Goal: Task Accomplishment & Management: Complete application form

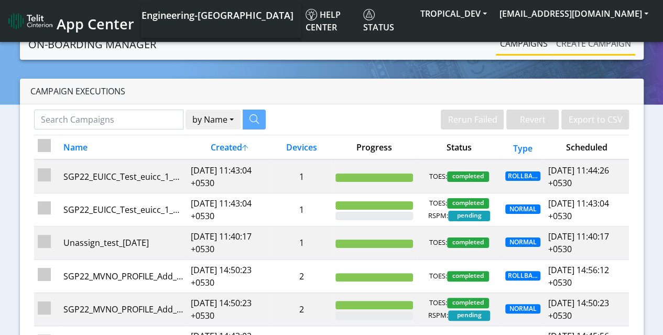
click at [585, 47] on link "Create campaign" at bounding box center [593, 43] width 83 height 21
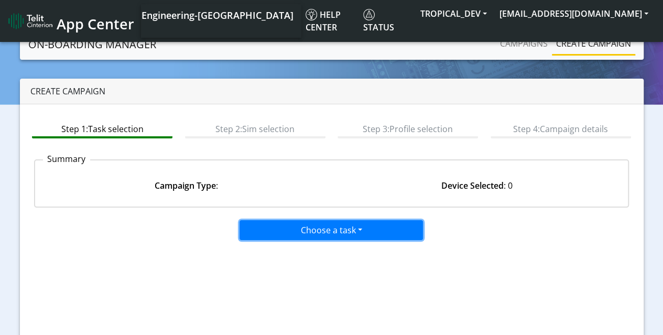
click at [332, 226] on button "Choose a task" at bounding box center [331, 230] width 183 height 20
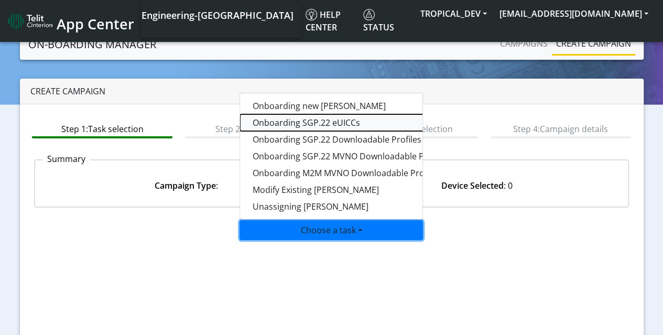
click at [323, 123] on tasksgp22eUICC-dropdown "Onboarding SGP.22 eUICCs" at bounding box center [371, 122] width 262 height 17
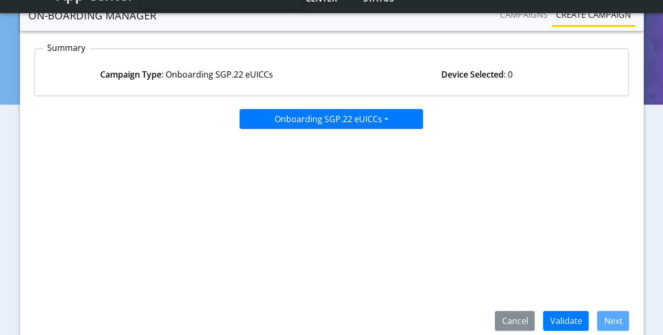
scroll to position [125, 0]
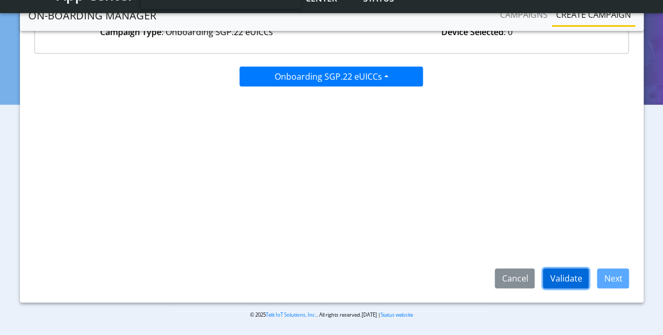
click at [569, 276] on button "Validate" at bounding box center [566, 278] width 46 height 20
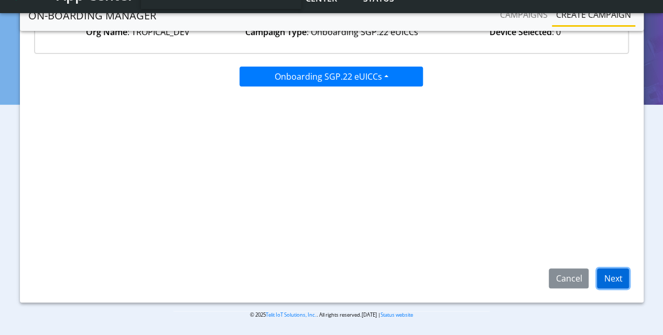
click at [621, 279] on button "Next" at bounding box center [613, 278] width 32 height 20
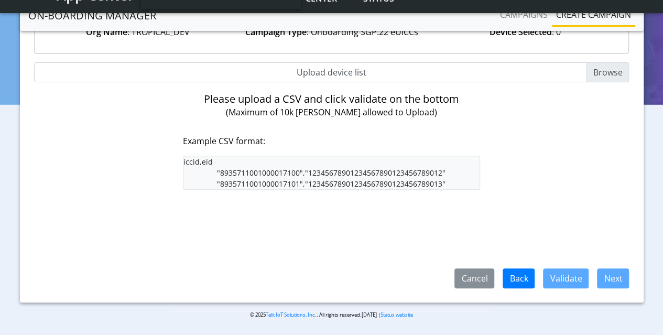
click at [608, 71] on input "Upload device list" at bounding box center [332, 72] width 596 height 20
type input "C:\fakepath\EUICC_assign.csv"
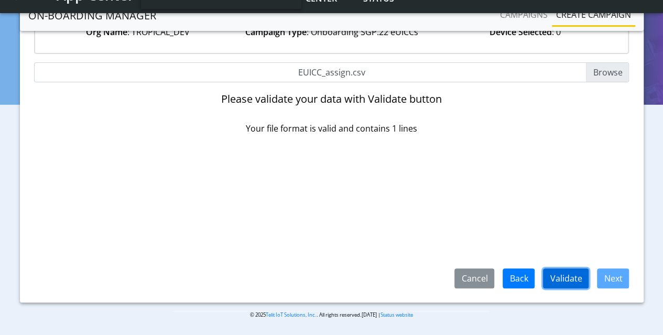
click at [561, 277] on button "Validate" at bounding box center [566, 278] width 46 height 20
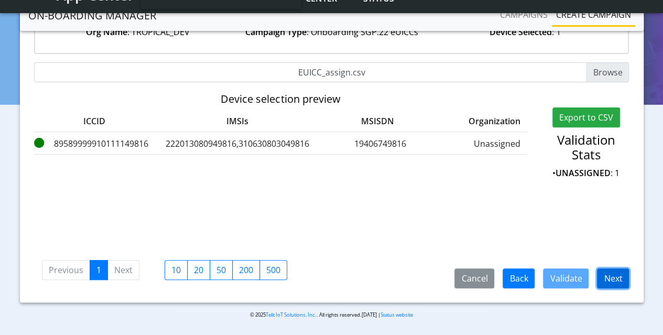
click at [616, 277] on button "Next" at bounding box center [613, 278] width 32 height 20
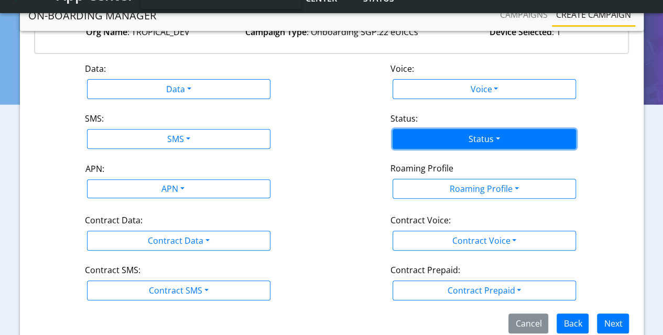
click at [477, 140] on button "Status" at bounding box center [484, 139] width 183 height 20
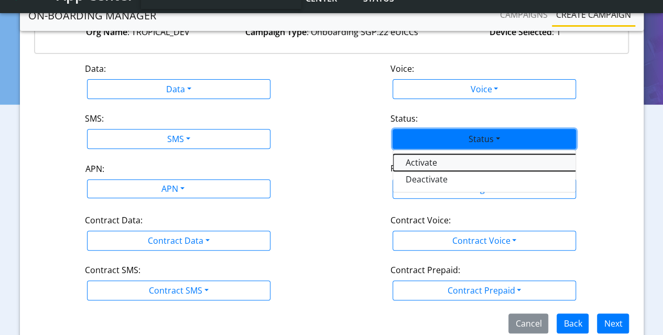
click at [433, 165] on button "Activate" at bounding box center [524, 162] width 262 height 17
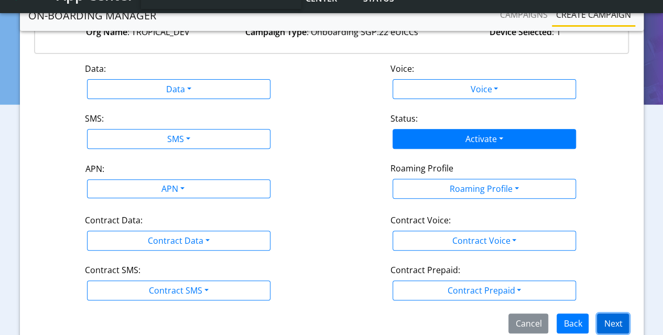
click at [612, 318] on button "Next" at bounding box center [613, 323] width 32 height 20
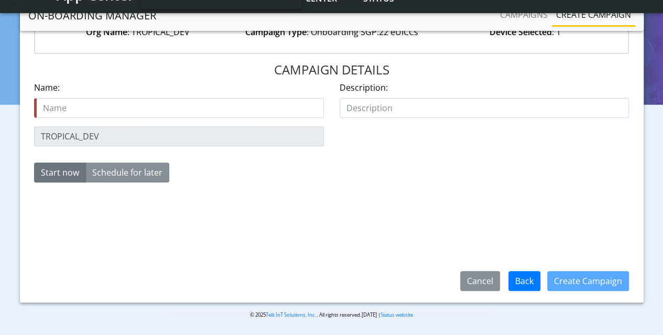
click at [202, 109] on input "text" at bounding box center [179, 108] width 290 height 20
type input "Test_123_14Au"
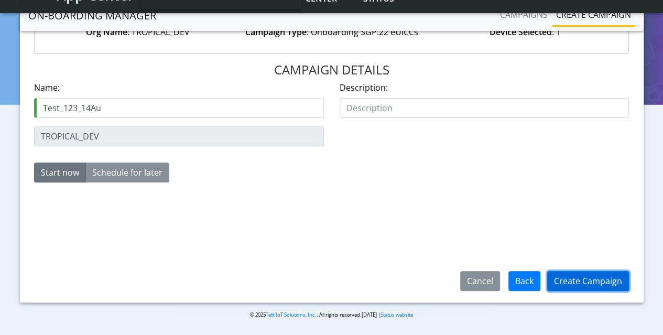
click at [599, 279] on button "Create Campaign" at bounding box center [588, 281] width 82 height 20
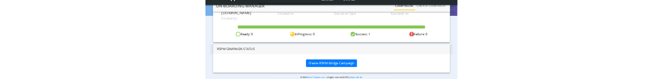
scroll to position [148, 0]
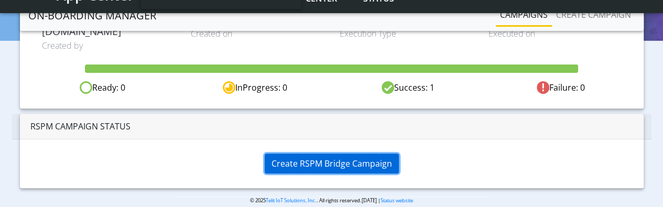
click at [374, 158] on span "Create RSPM Bridge Campaign" at bounding box center [332, 164] width 121 height 12
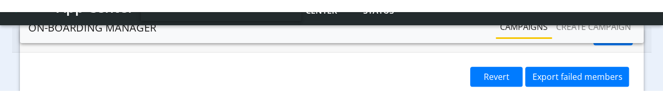
scroll to position [250, 0]
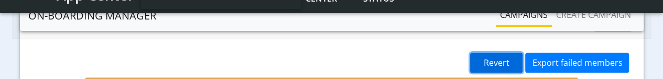
click at [504, 57] on span "Revert" at bounding box center [497, 63] width 26 height 12
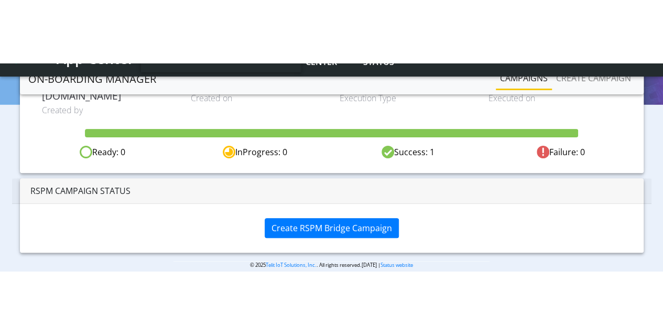
scroll to position [20, 0]
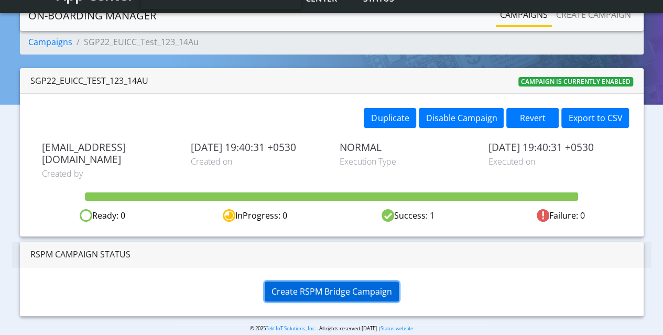
click at [337, 286] on span "Create RSPM Bridge Campaign" at bounding box center [332, 292] width 121 height 12
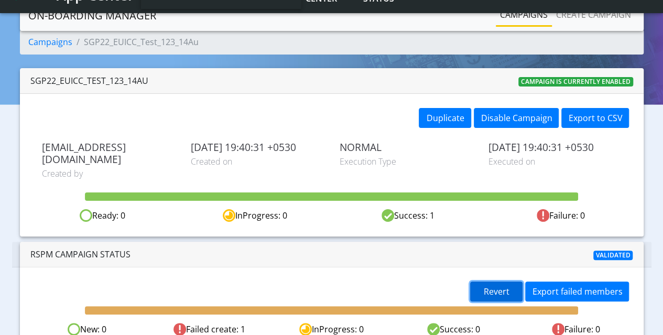
click at [493, 286] on span "Revert" at bounding box center [497, 292] width 26 height 12
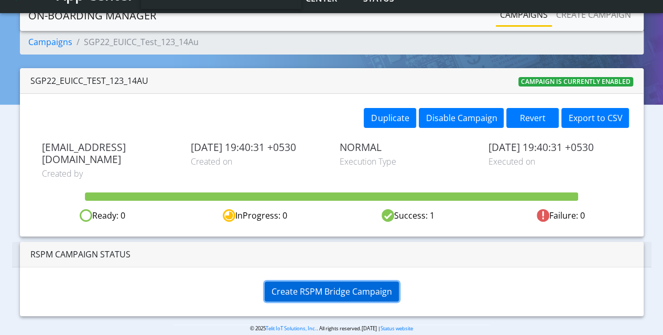
click at [340, 286] on span "Create RSPM Bridge Campaign" at bounding box center [332, 292] width 121 height 12
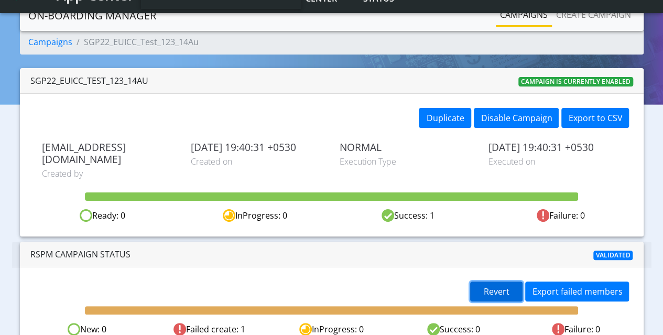
click at [488, 286] on span "Revert" at bounding box center [497, 292] width 26 height 12
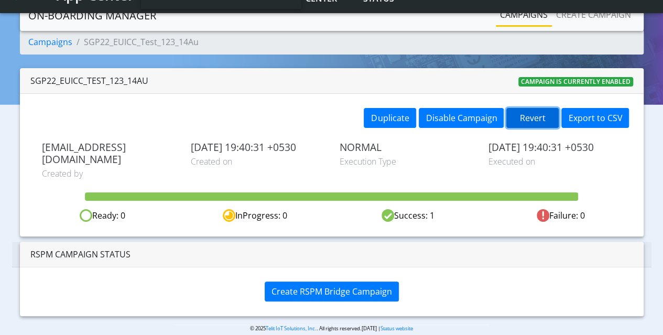
click at [531, 114] on button "Revert" at bounding box center [532, 118] width 52 height 20
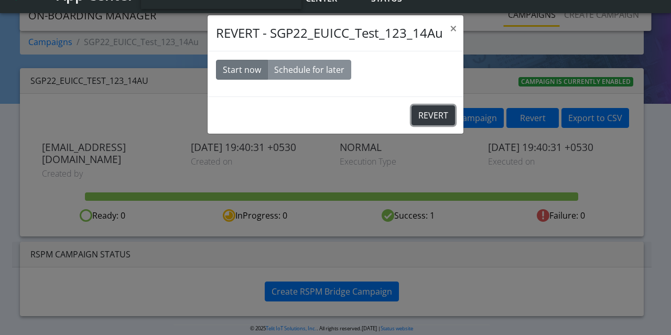
click at [428, 113] on button "REVERT" at bounding box center [434, 115] width 44 height 20
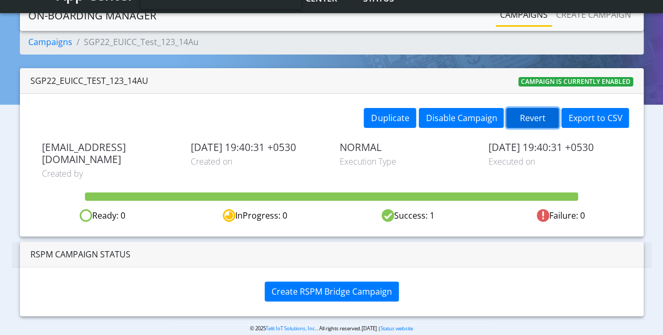
click at [536, 115] on button "Revert" at bounding box center [532, 118] width 52 height 20
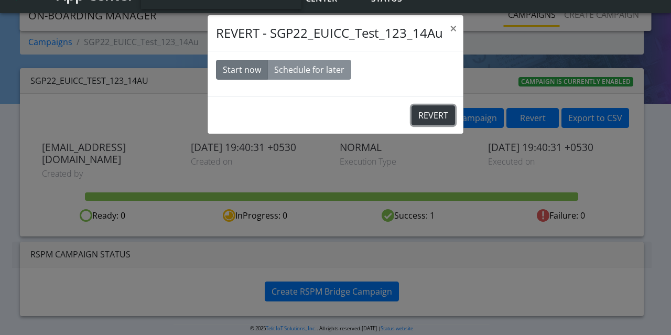
click at [435, 112] on button "REVERT" at bounding box center [434, 115] width 44 height 20
